Goal: Information Seeking & Learning: Learn about a topic

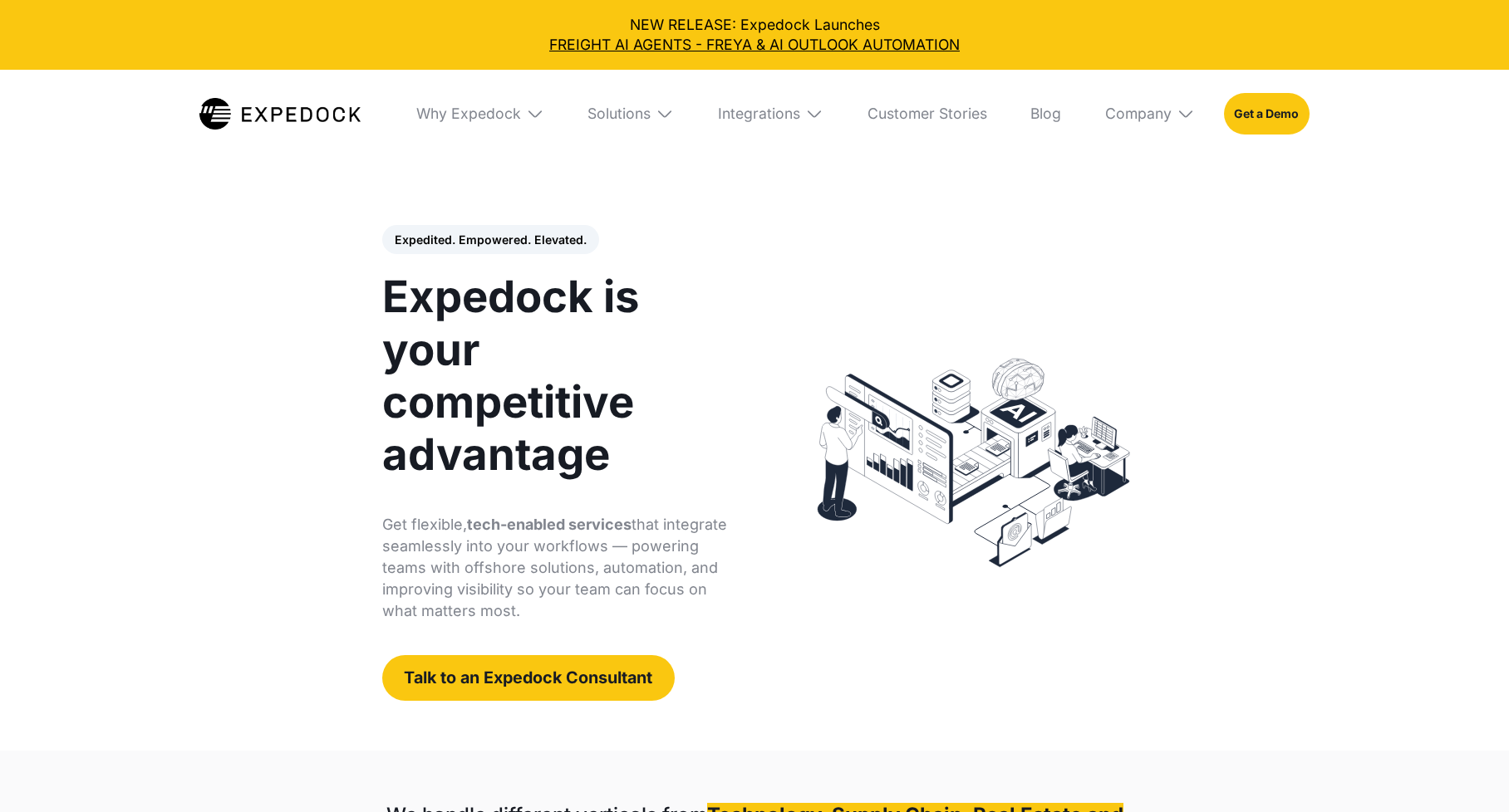
scroll to position [532, 0]
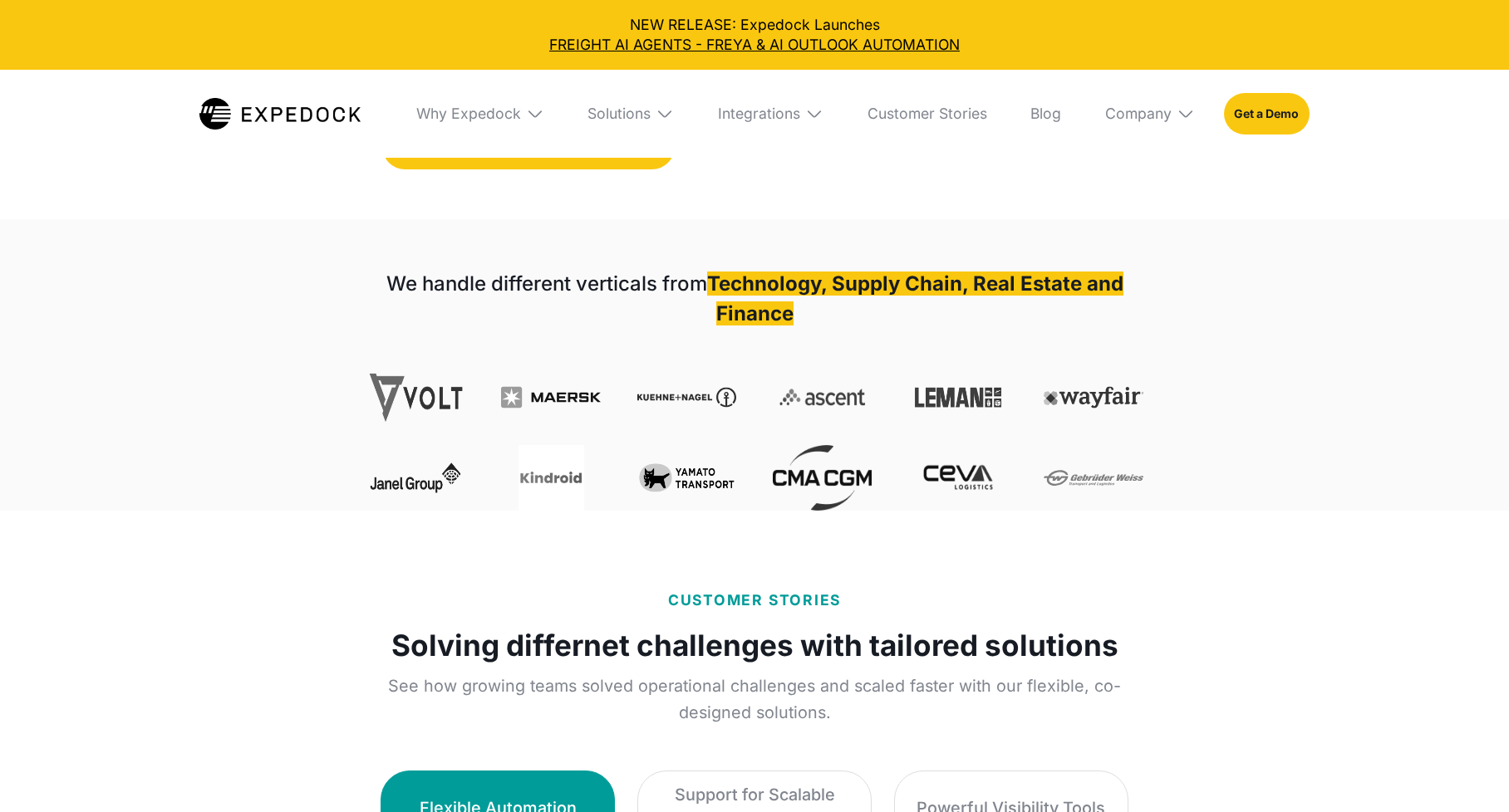
select select
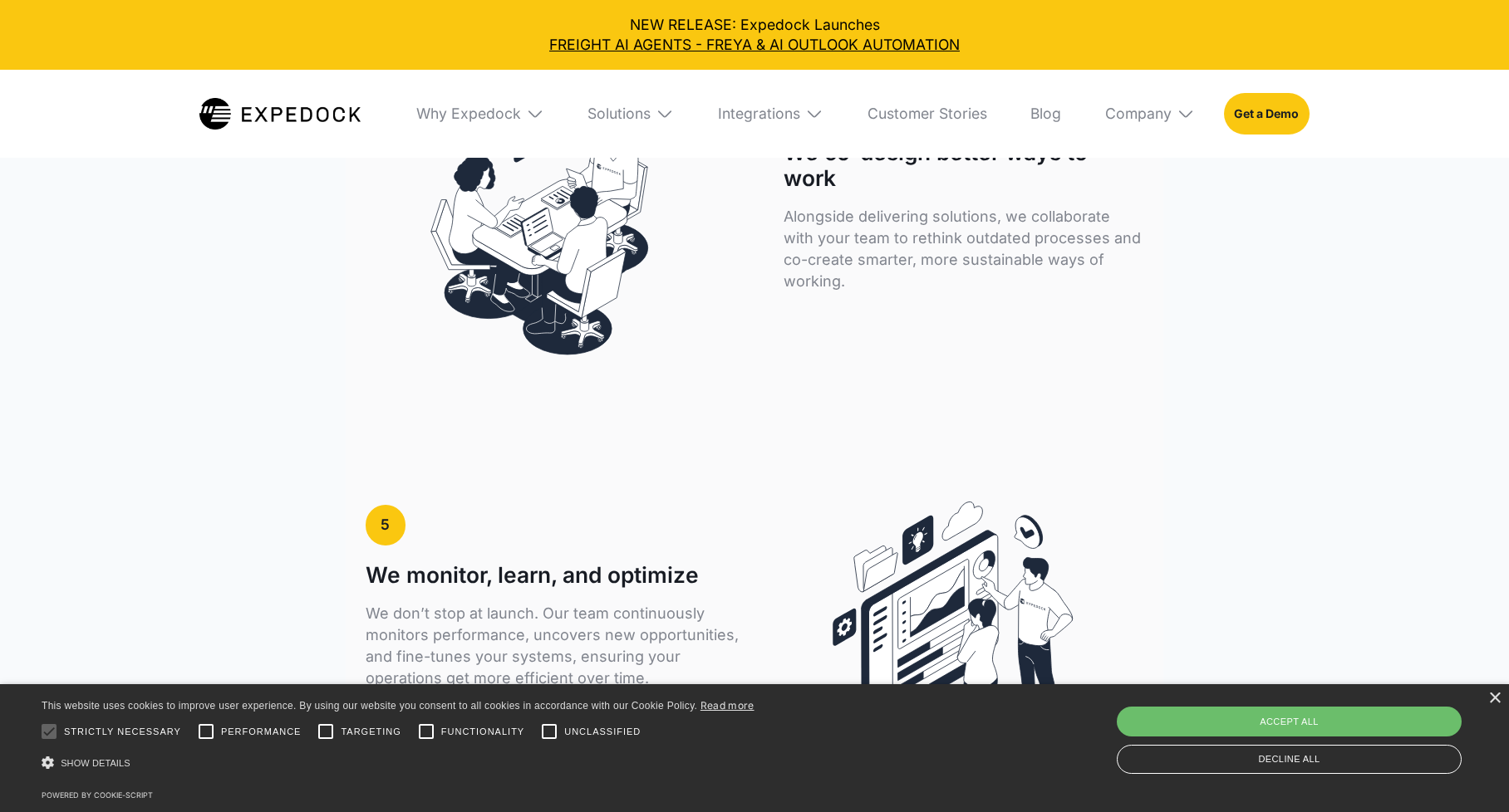
scroll to position [4148, 0]
click at [930, 105] on link "Customer Stories" at bounding box center [926, 113] width 149 height 87
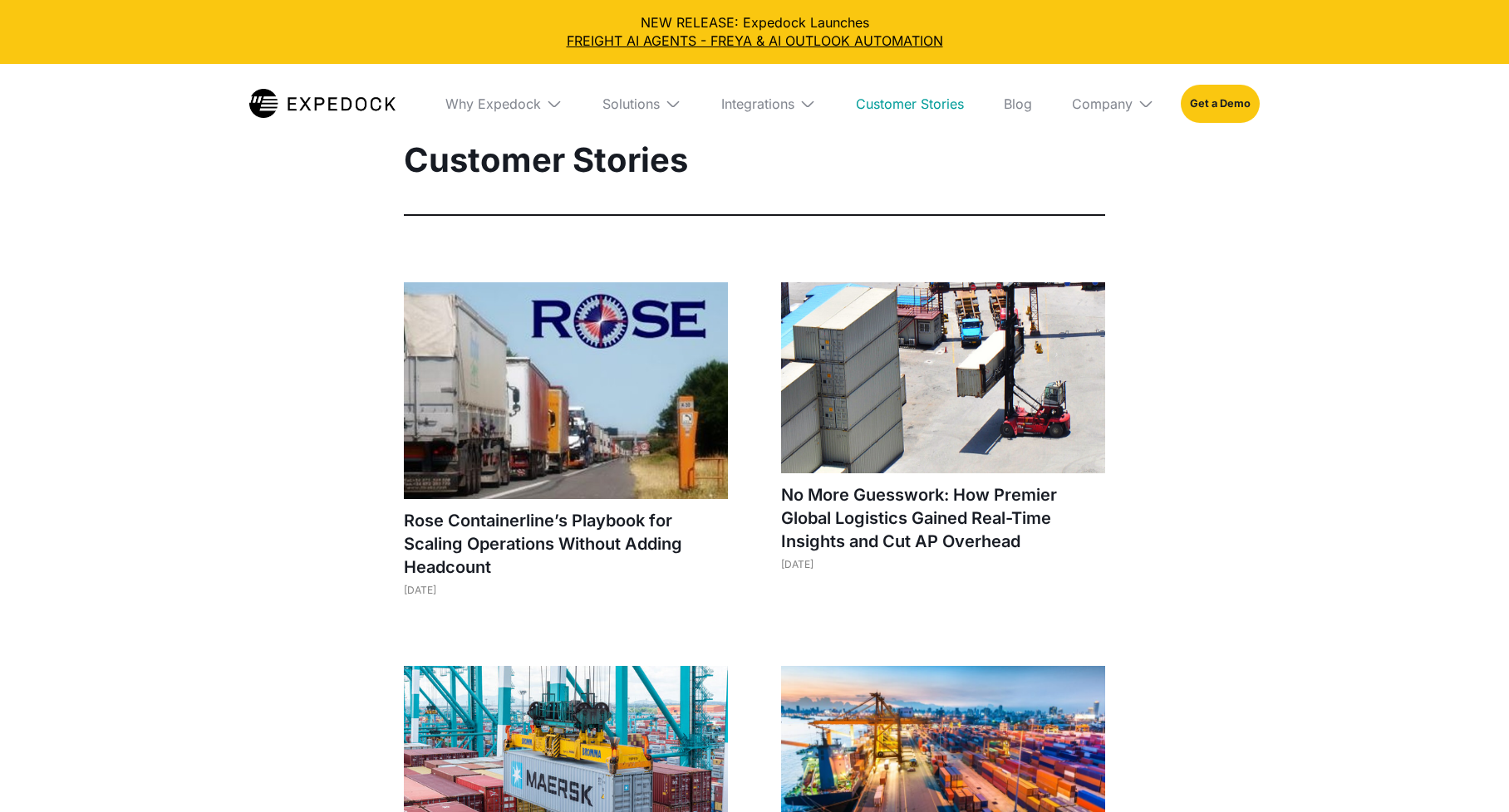
select select
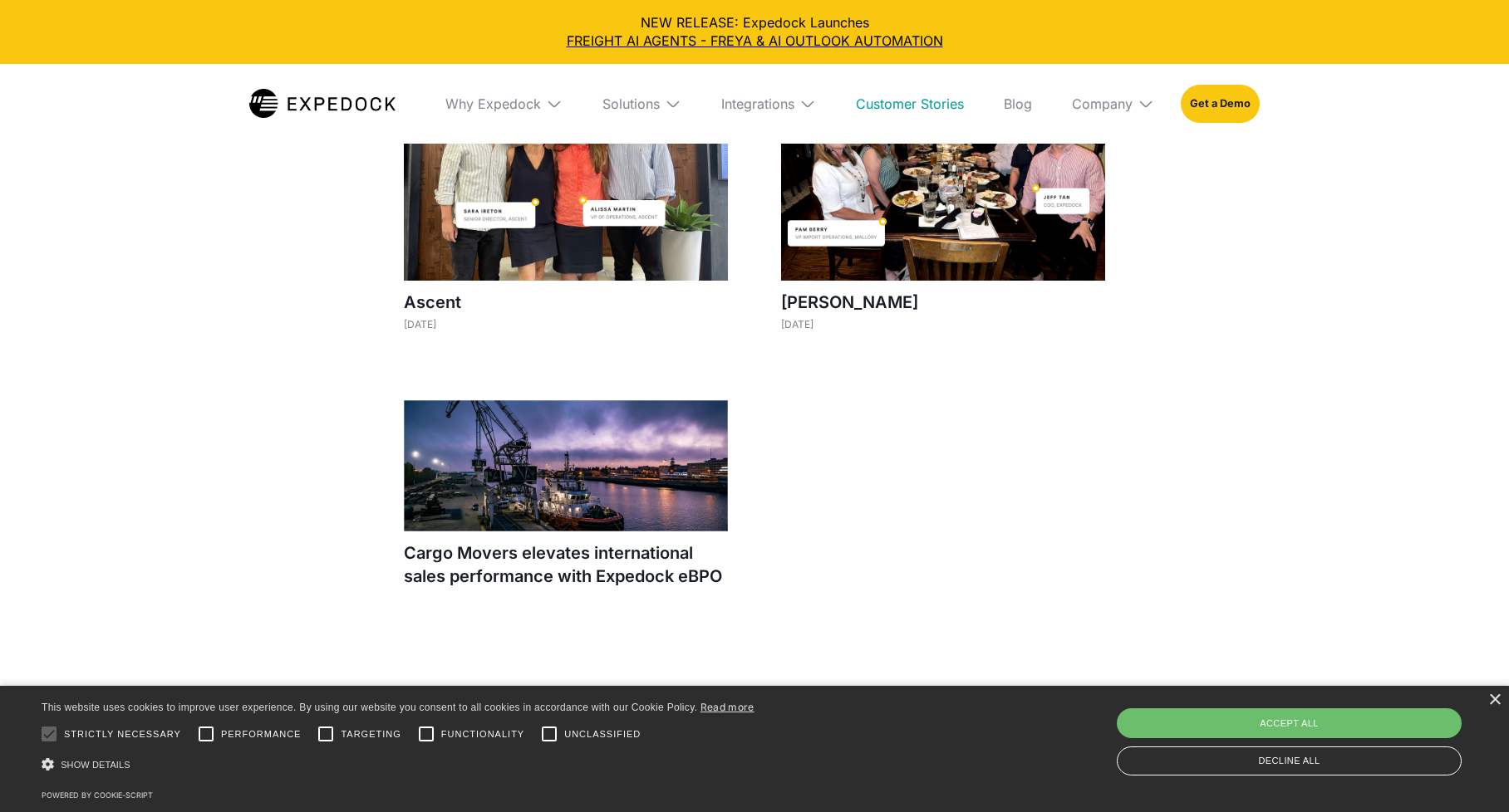
scroll to position [1952, 0]
